Goal: Task Accomplishment & Management: Manage account settings

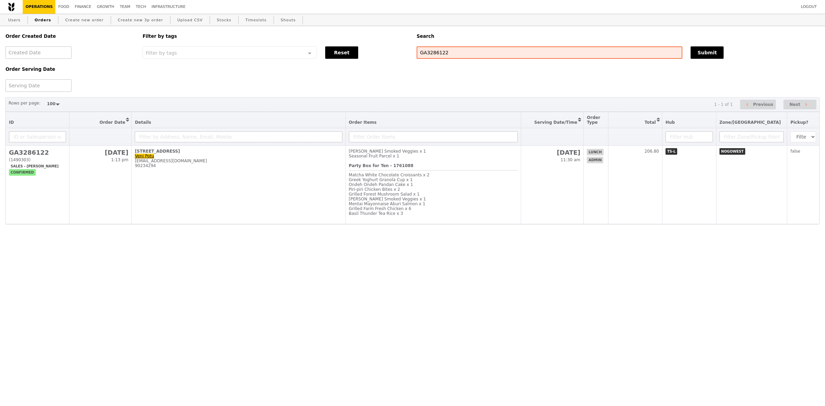
select select "100"
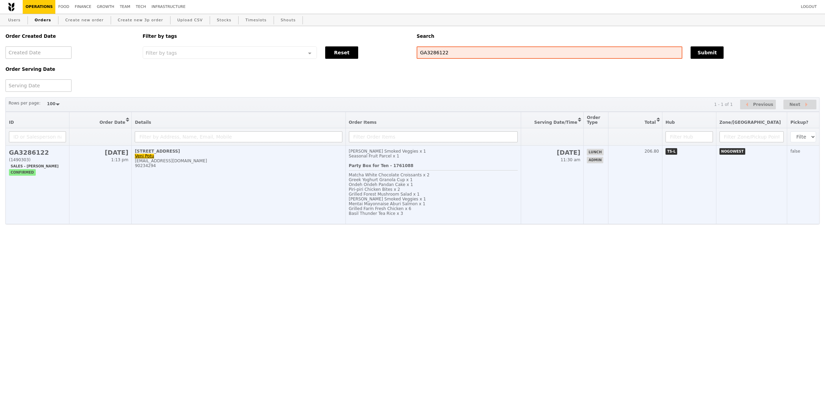
click at [285, 168] on div "90234294" at bounding box center [238, 165] width 207 height 5
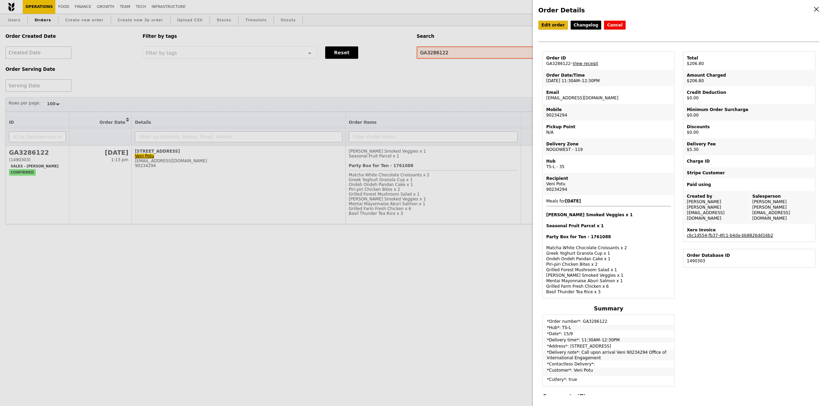
click at [557, 29] on link "Edit order" at bounding box center [553, 25] width 30 height 9
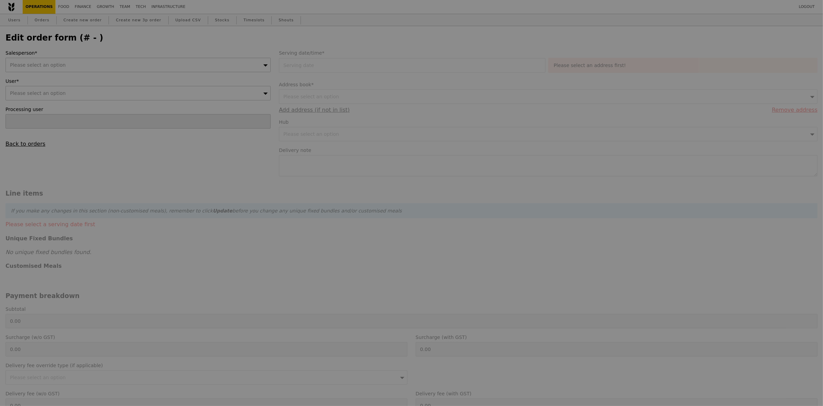
type input "15 Sep 2025"
type textarea "Call upon arrival Veni 90234294 Office of International Engagement"
type input "201.50"
type input "4.86"
type input "5.30"
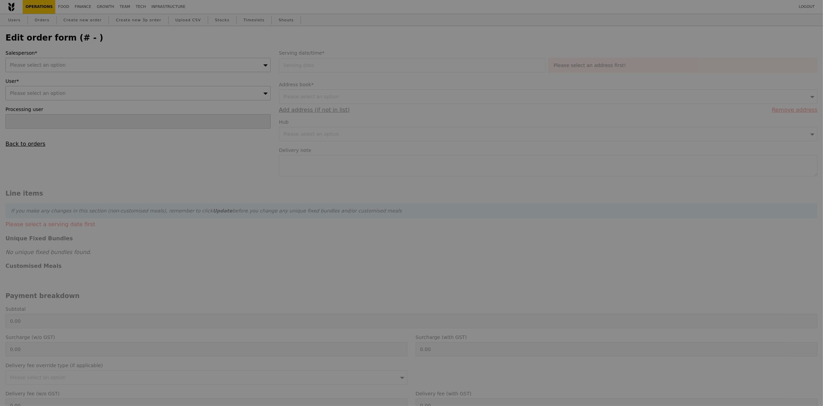
type input "206.80"
type input "Loading..."
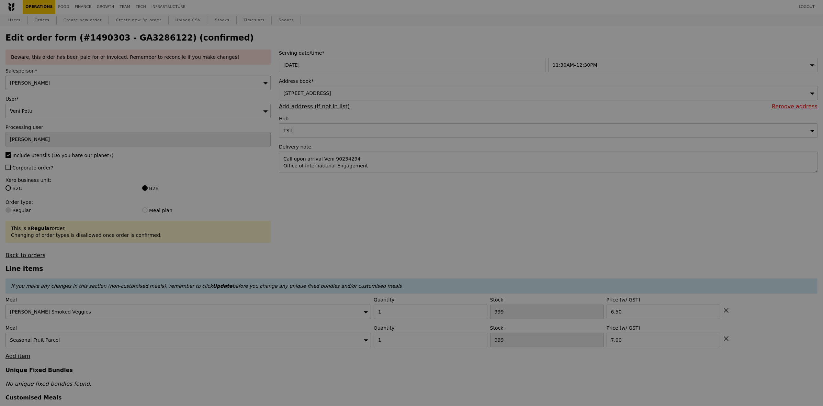
type input "95"
type input "71"
type input "Update"
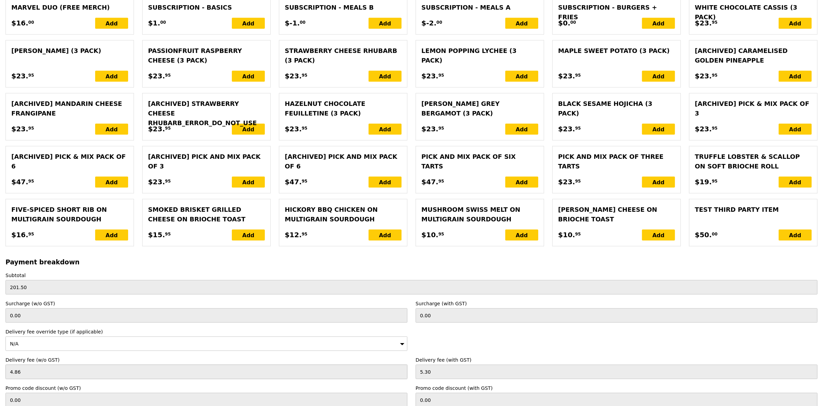
scroll to position [1406, 0]
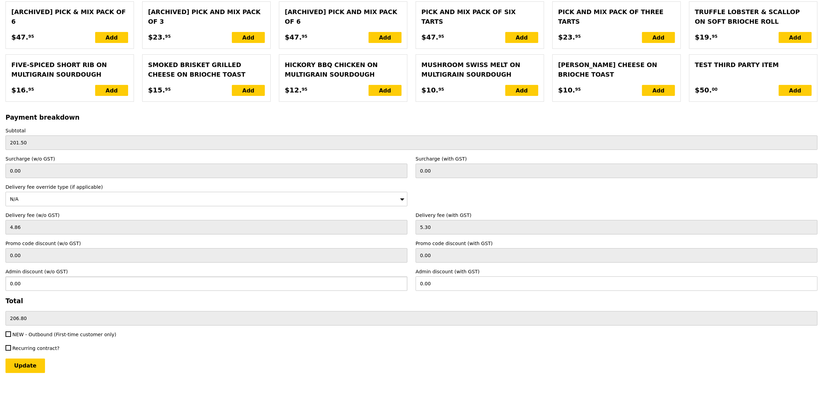
click at [93, 279] on input "0.00" at bounding box center [206, 283] width 402 height 14
click at [438, 278] on input "0.00" at bounding box center [617, 283] width 402 height 14
type input "10"
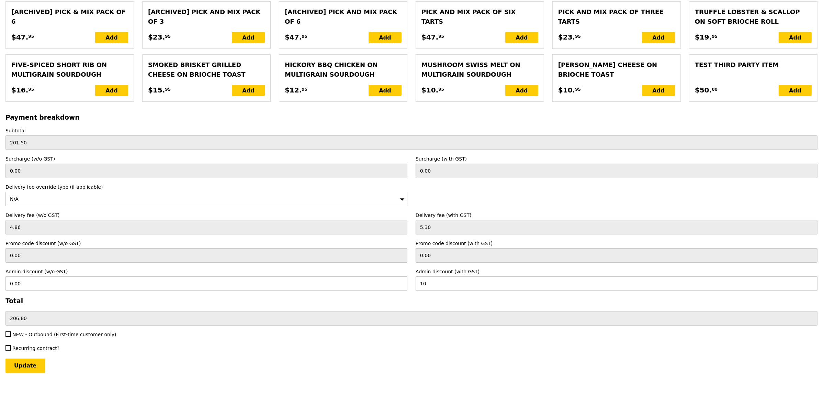
type input "9.17"
type input "196.80"
type input "Loading..."
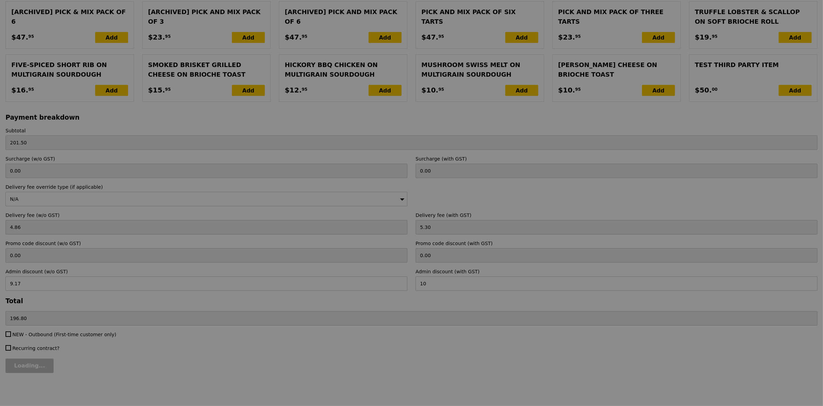
type input "0.00"
type input "13.76"
type input "15.00"
type input "10.00"
type input "5.00"
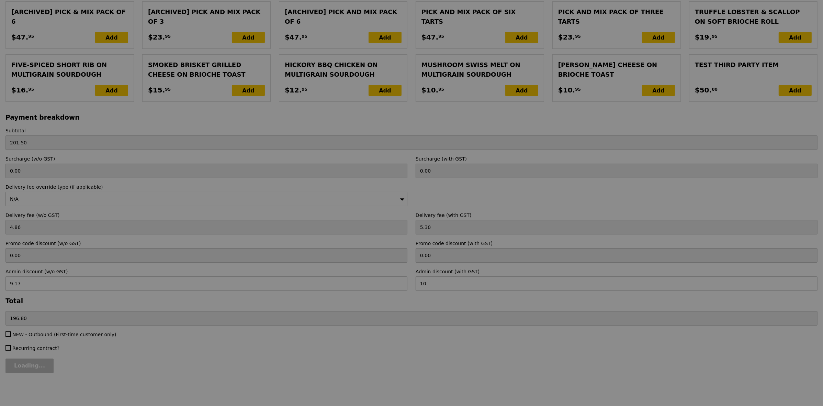
type input "Update"
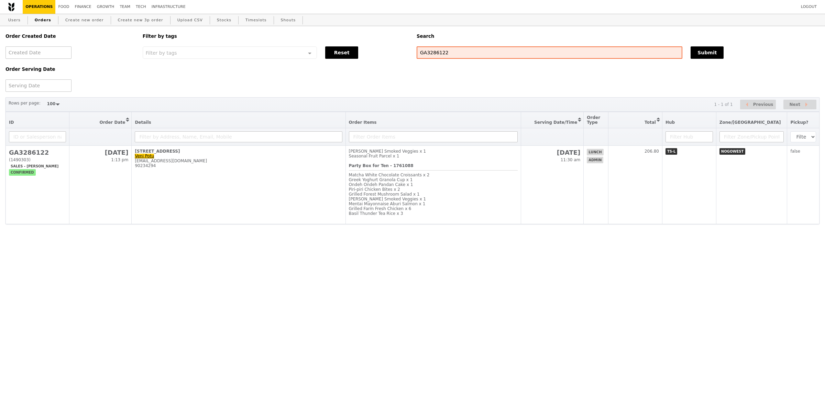
select select "100"
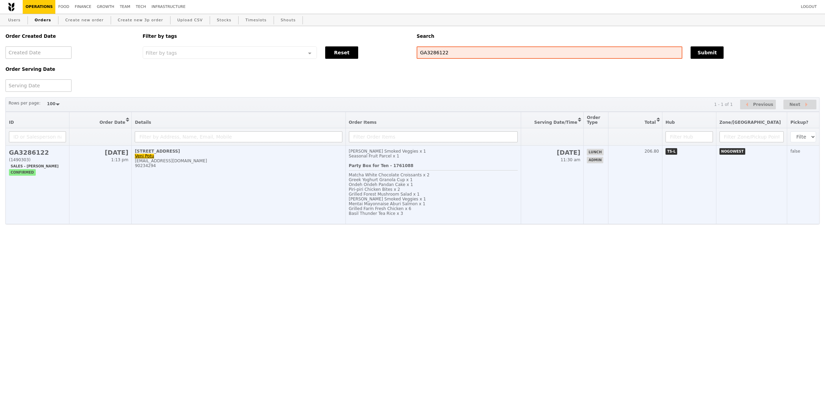
click at [290, 176] on td "50 Nanyang Avenue, #02-02 Veni Potu veni.potu@ntu.edu.sg 90234294" at bounding box center [239, 185] width 214 height 78
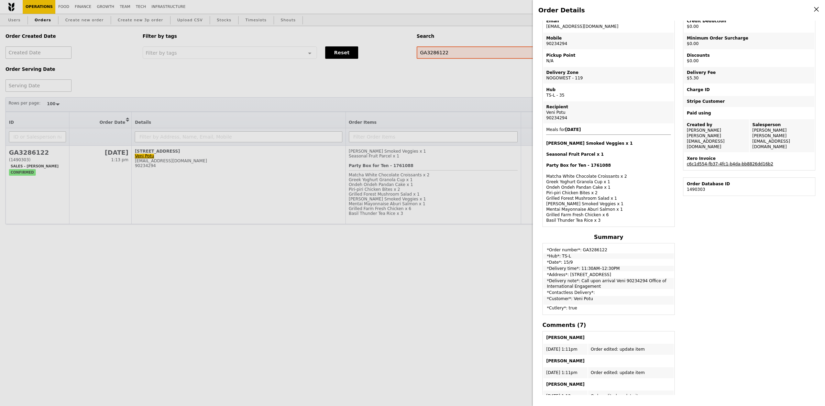
scroll to position [59, 0]
